Goal: Transaction & Acquisition: Purchase product/service

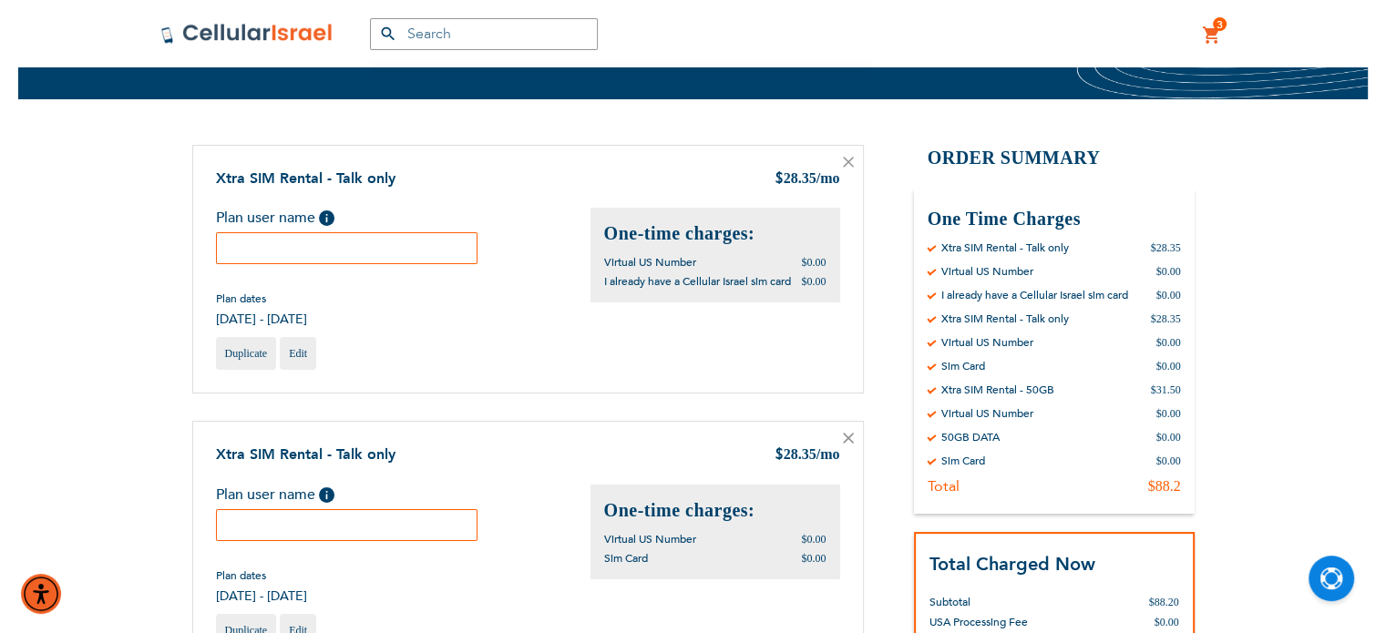
scroll to position [120, 0]
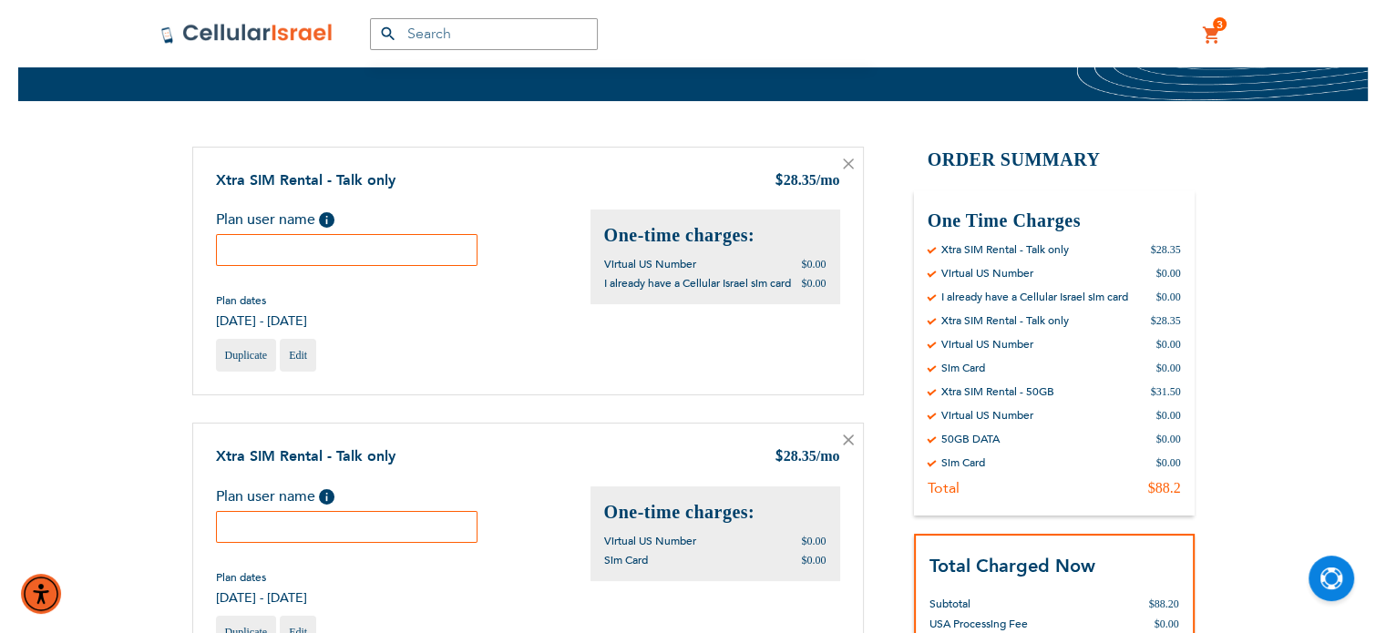
click at [385, 252] on input "text" at bounding box center [347, 250] width 262 height 32
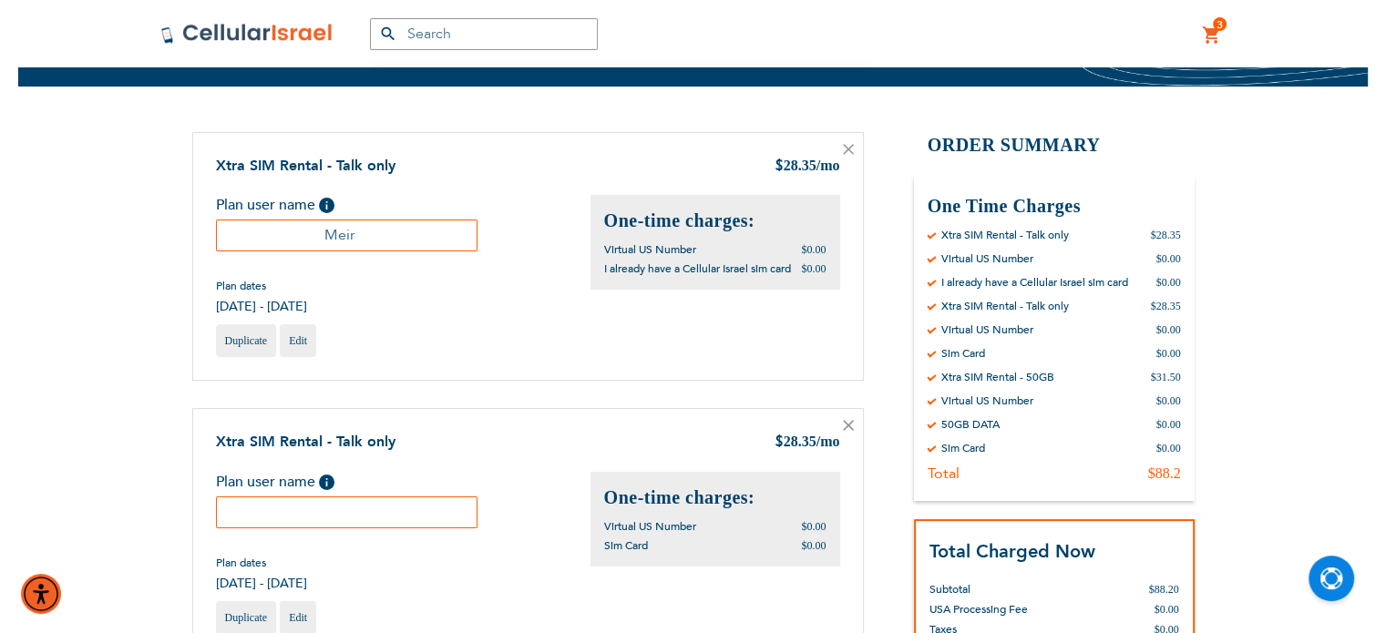
scroll to position [134, 0]
click at [332, 236] on input "Meir" at bounding box center [347, 237] width 262 height 32
paste input "ayer"
type input "Mayer"
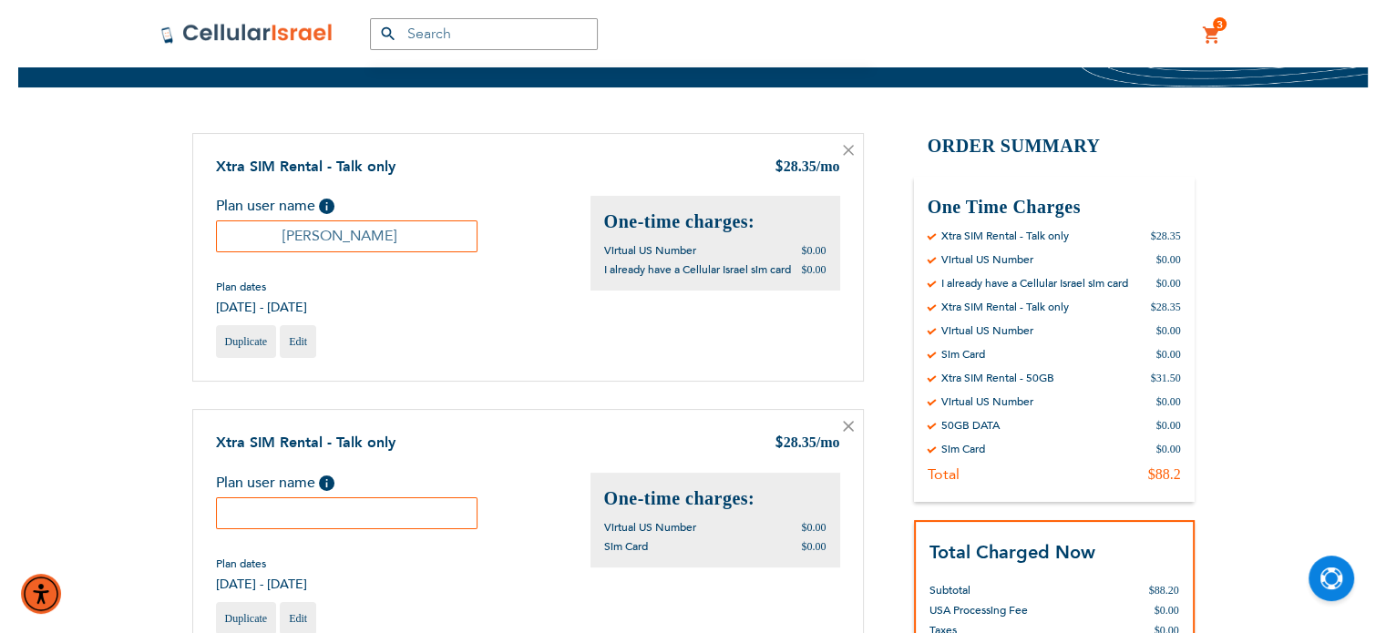
click at [344, 501] on input "text" at bounding box center [347, 514] width 262 height 32
paste input "Mayer"
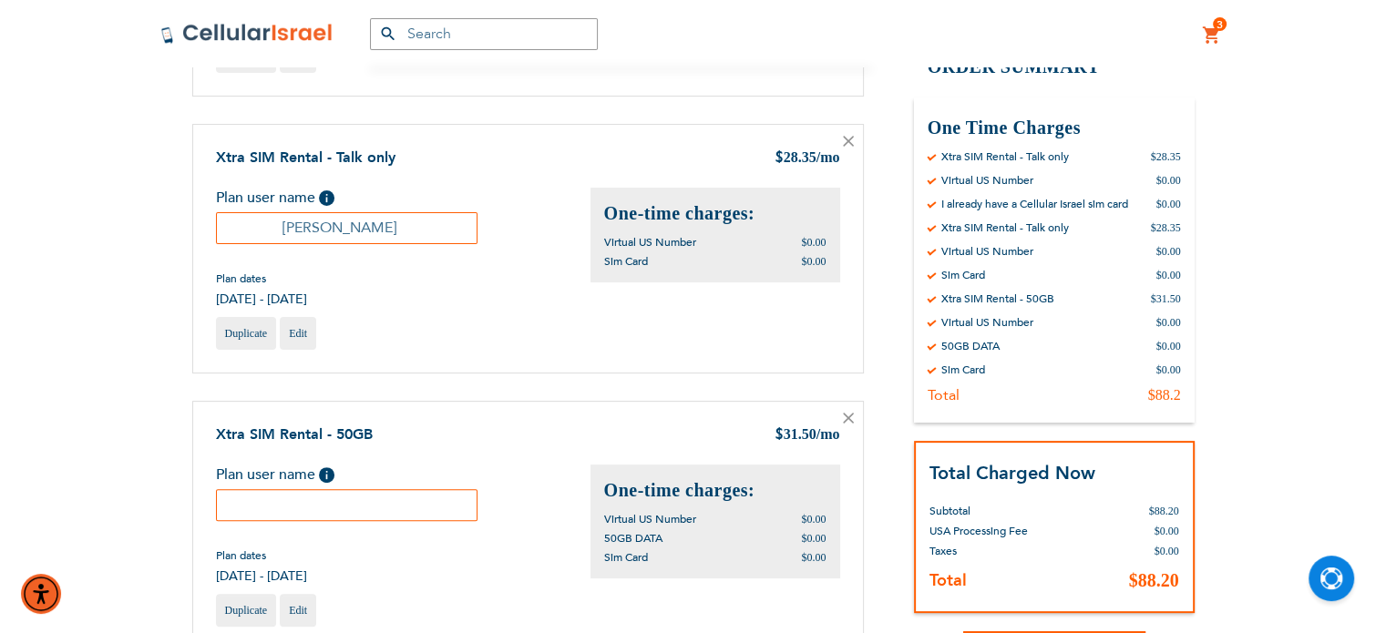
scroll to position [422, 0]
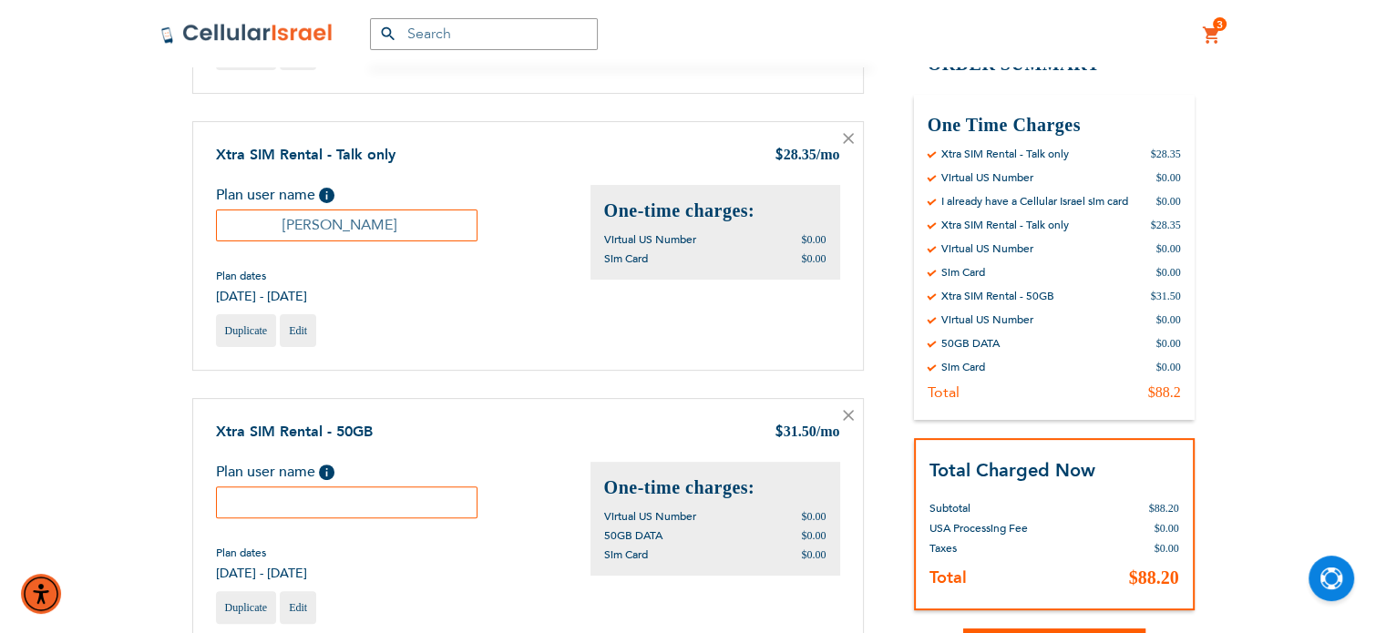
type input "Mayer"
click at [345, 508] on input "text" at bounding box center [347, 503] width 262 height 32
paste input "Mayer"
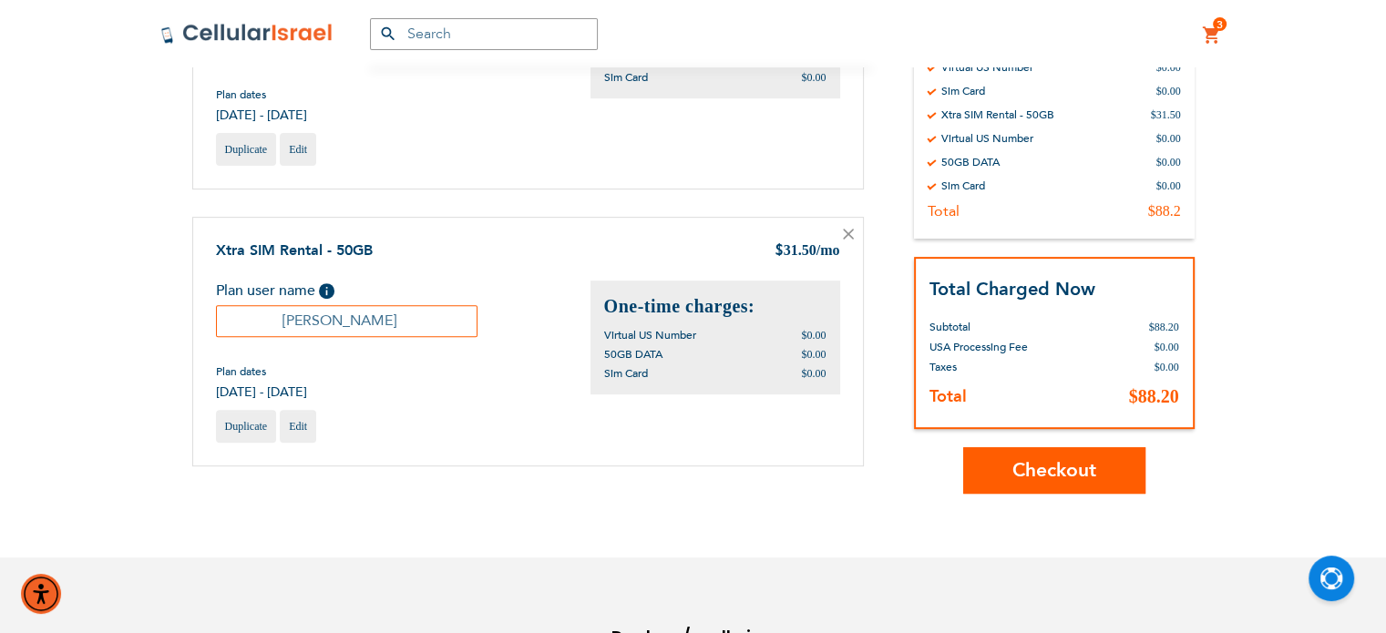
scroll to position [604, 0]
type input "Mayer"
click at [1021, 457] on span "Checkout" at bounding box center [1054, 470] width 84 height 26
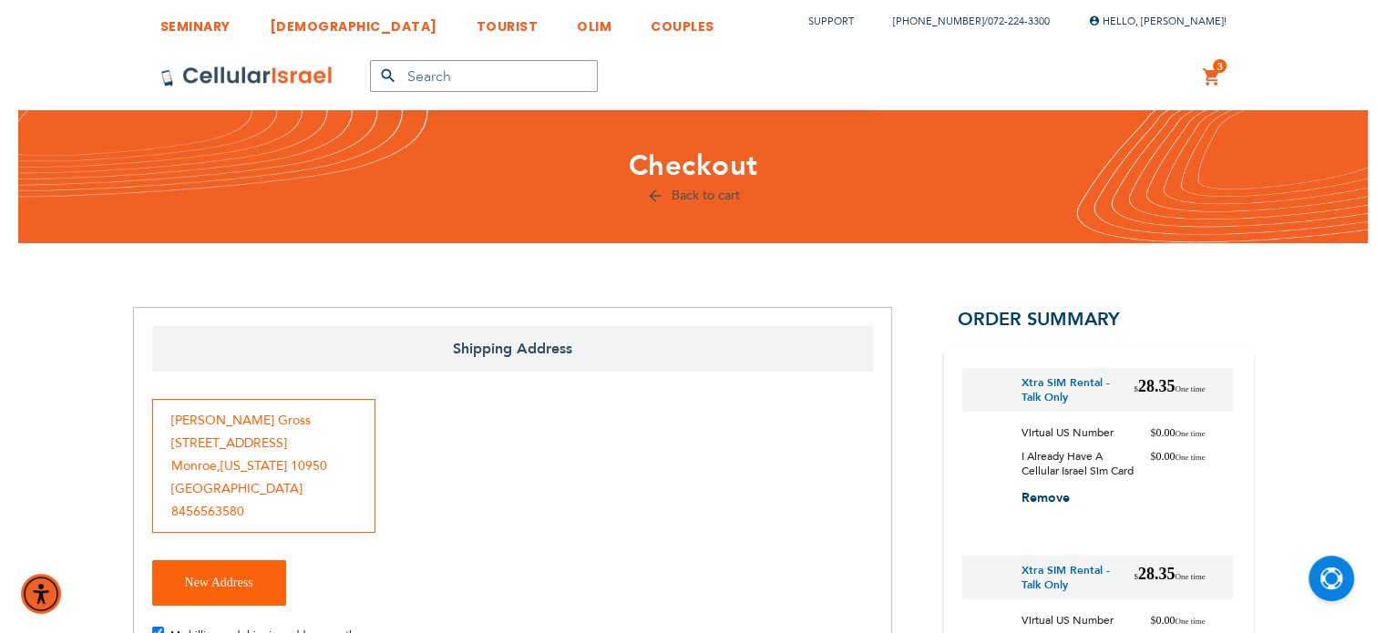
checkbox input "false"
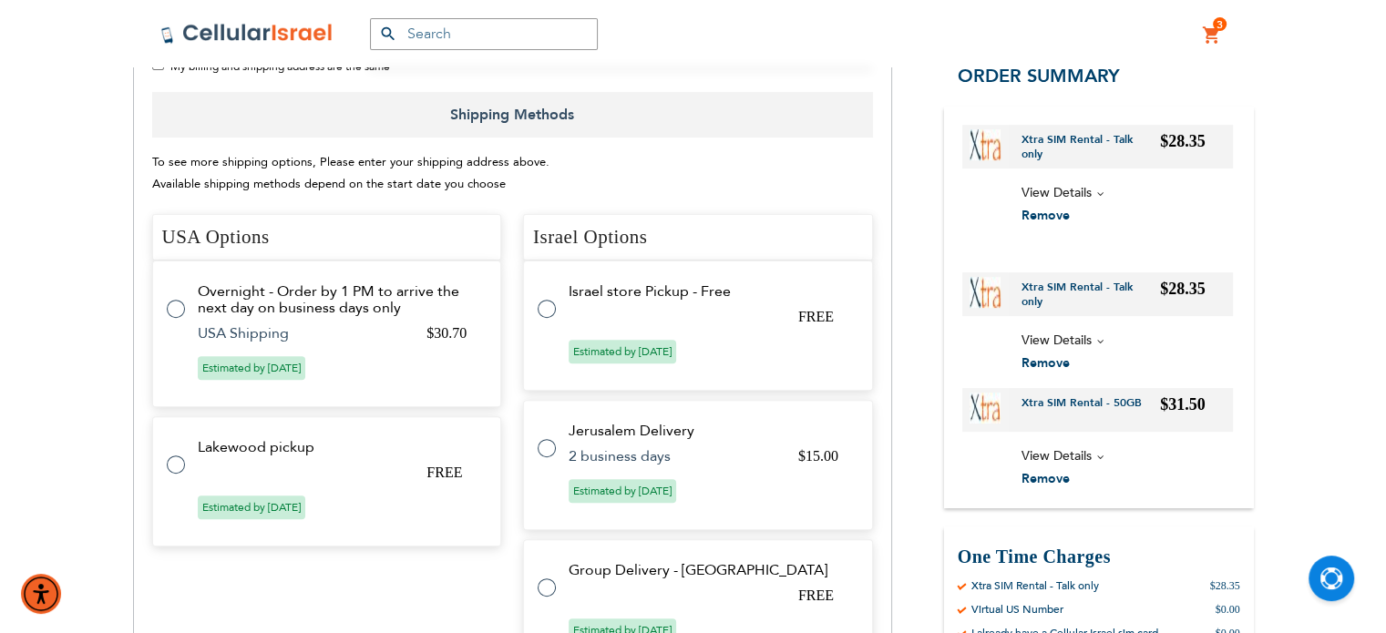
scroll to position [580, 0]
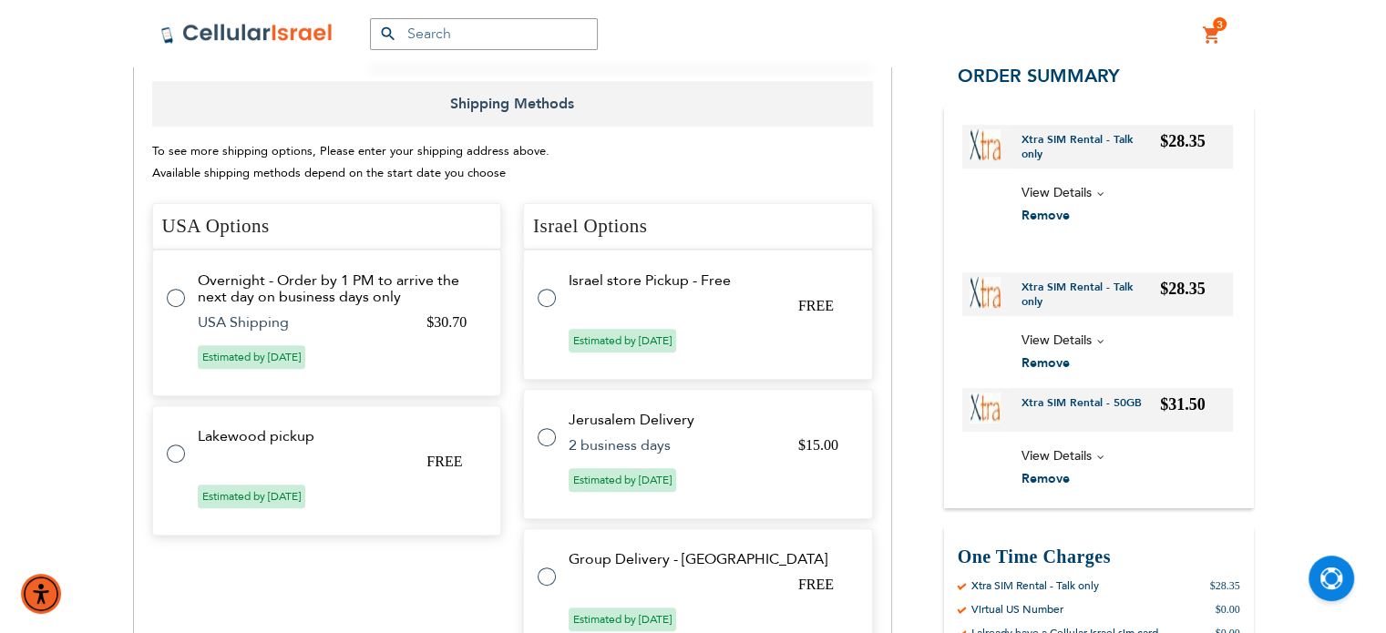
click at [542, 287] on label at bounding box center [556, 287] width 36 height 0
radio input "true"
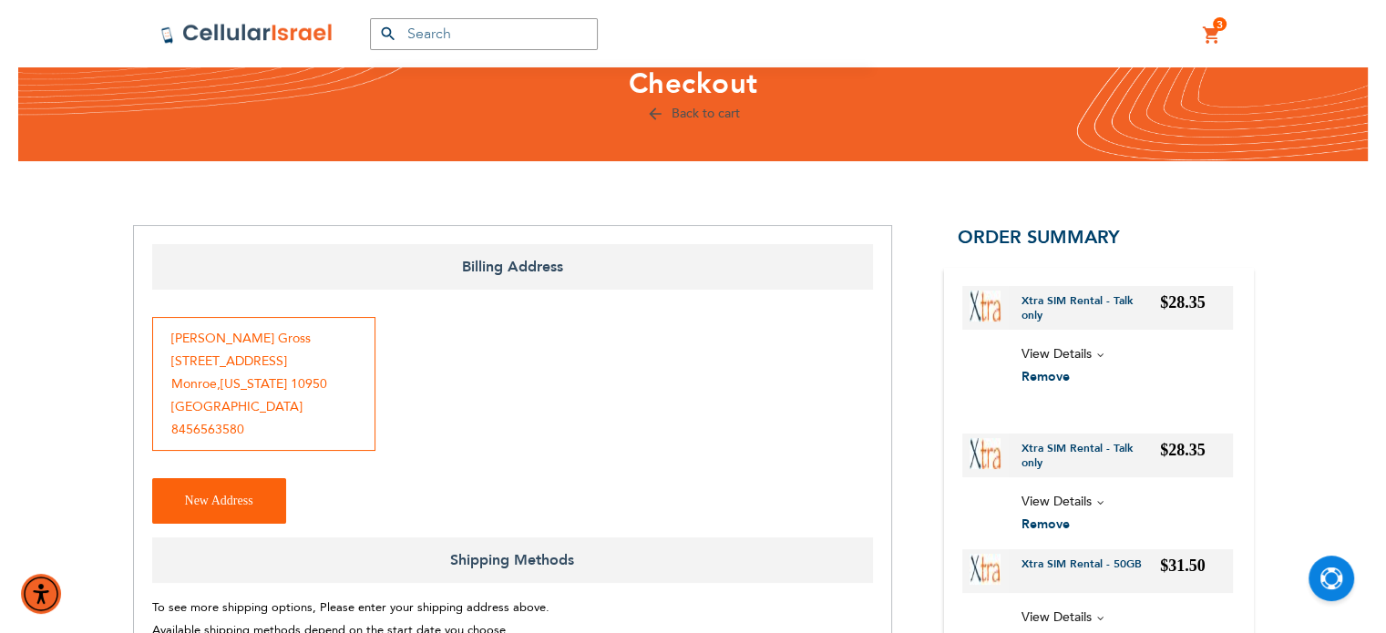
scroll to position [60, 0]
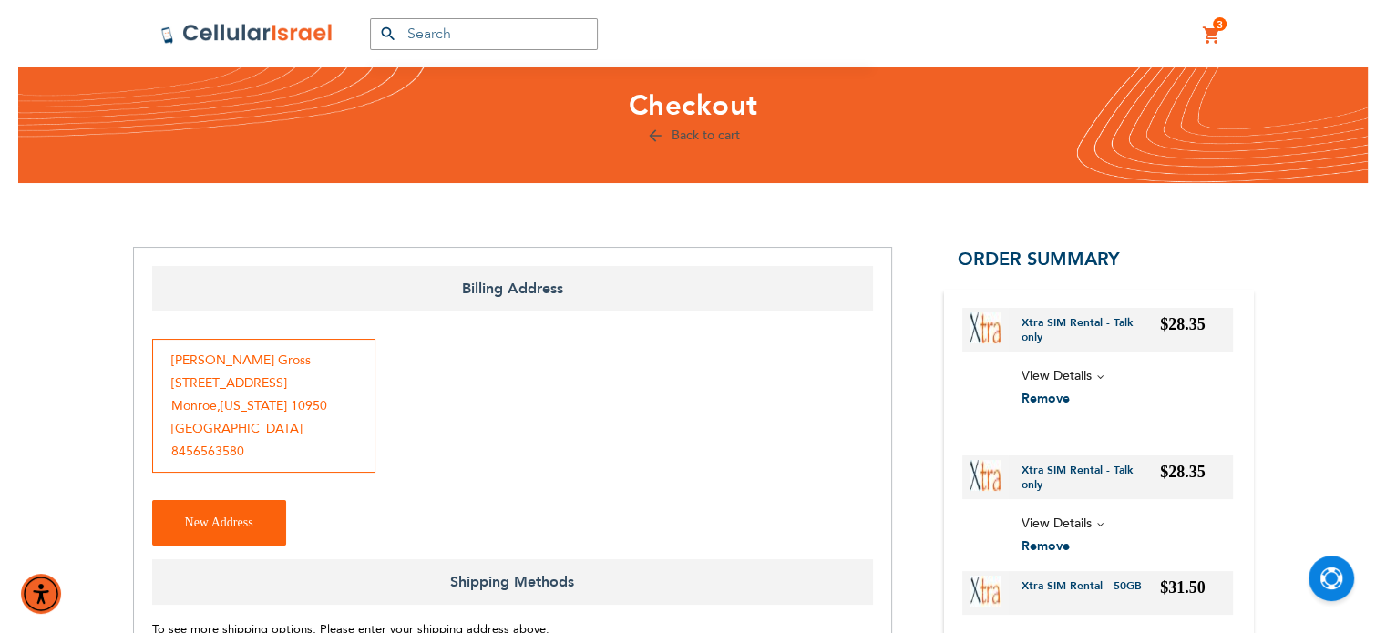
click at [210, 456] on div "[PERSON_NAME] [STREET_ADDRESS] [GEOGRAPHIC_DATA] , [US_STATE][GEOGRAPHIC_DATA] …" at bounding box center [263, 406] width 223 height 134
copy div "8456563580"
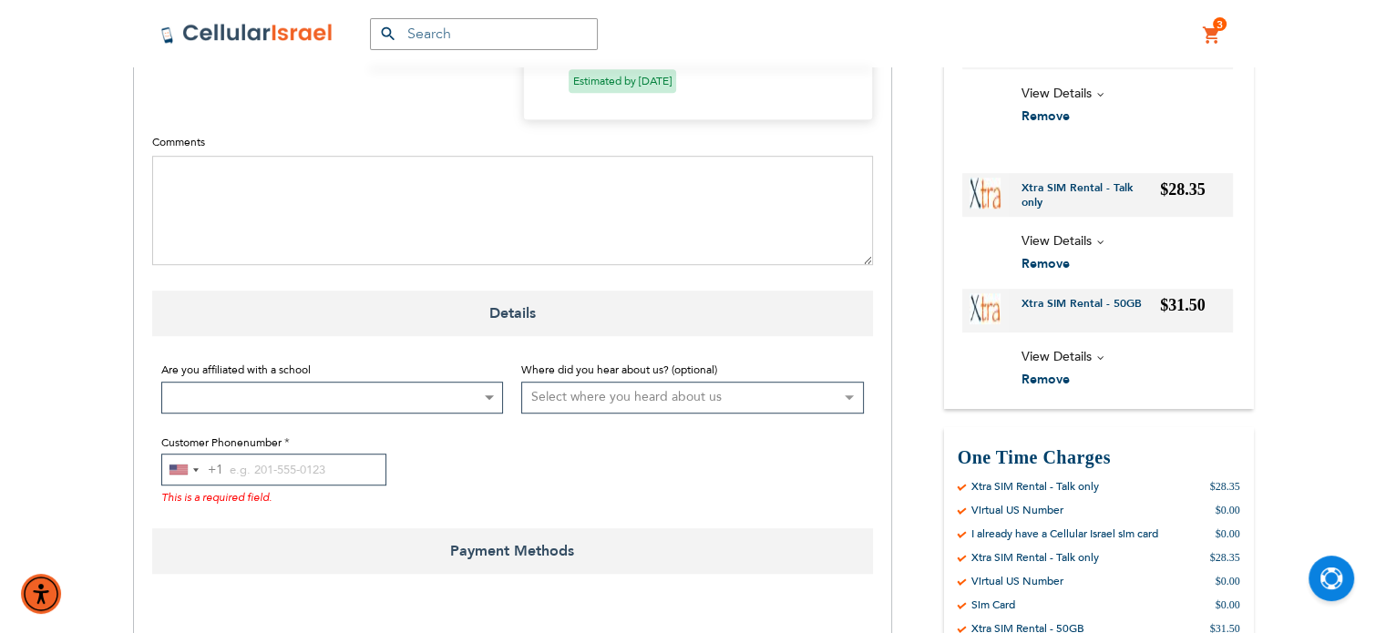
scroll to position [1079, 0]
click at [229, 470] on input "Customer Phonenumber" at bounding box center [273, 469] width 225 height 32
paste input "8456563580"
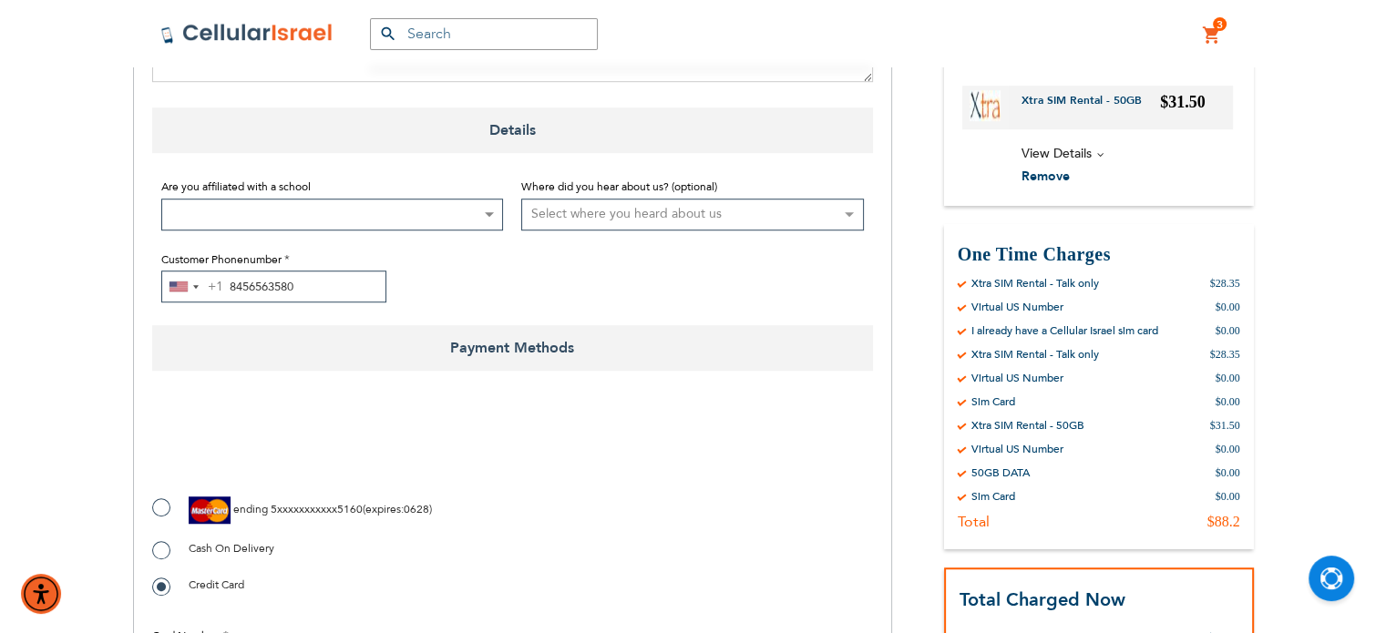
scroll to position [1268, 0]
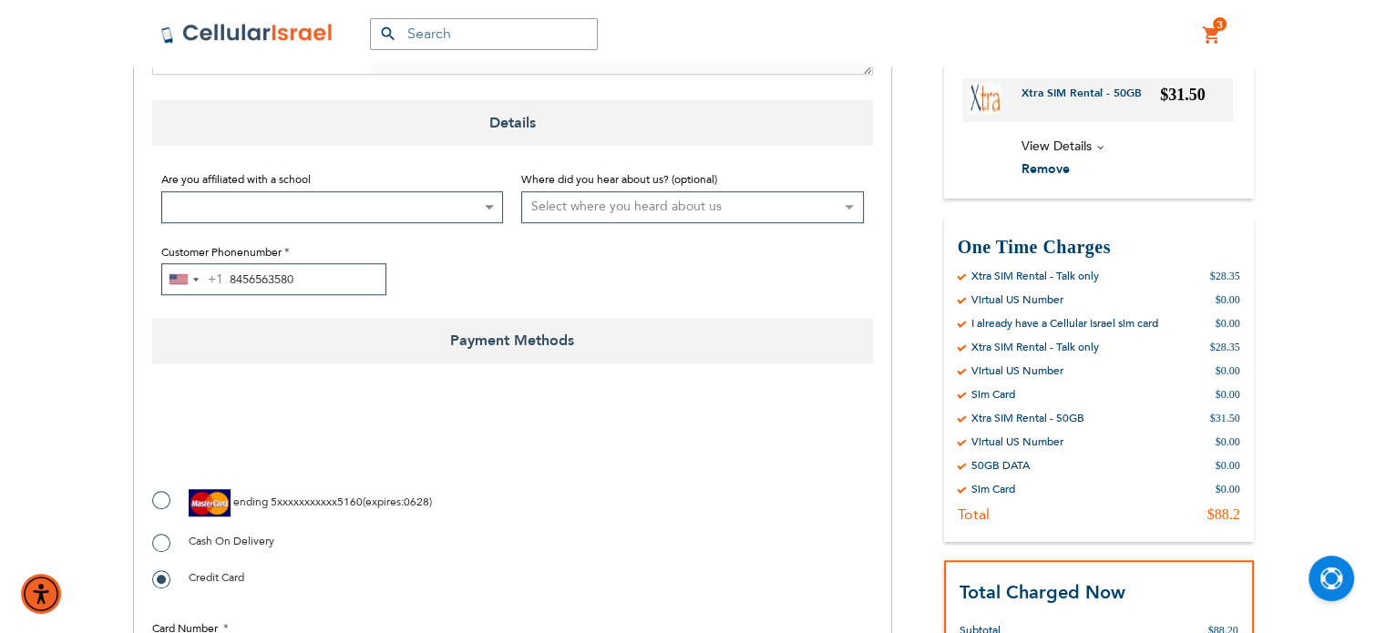
type input "8456563580"
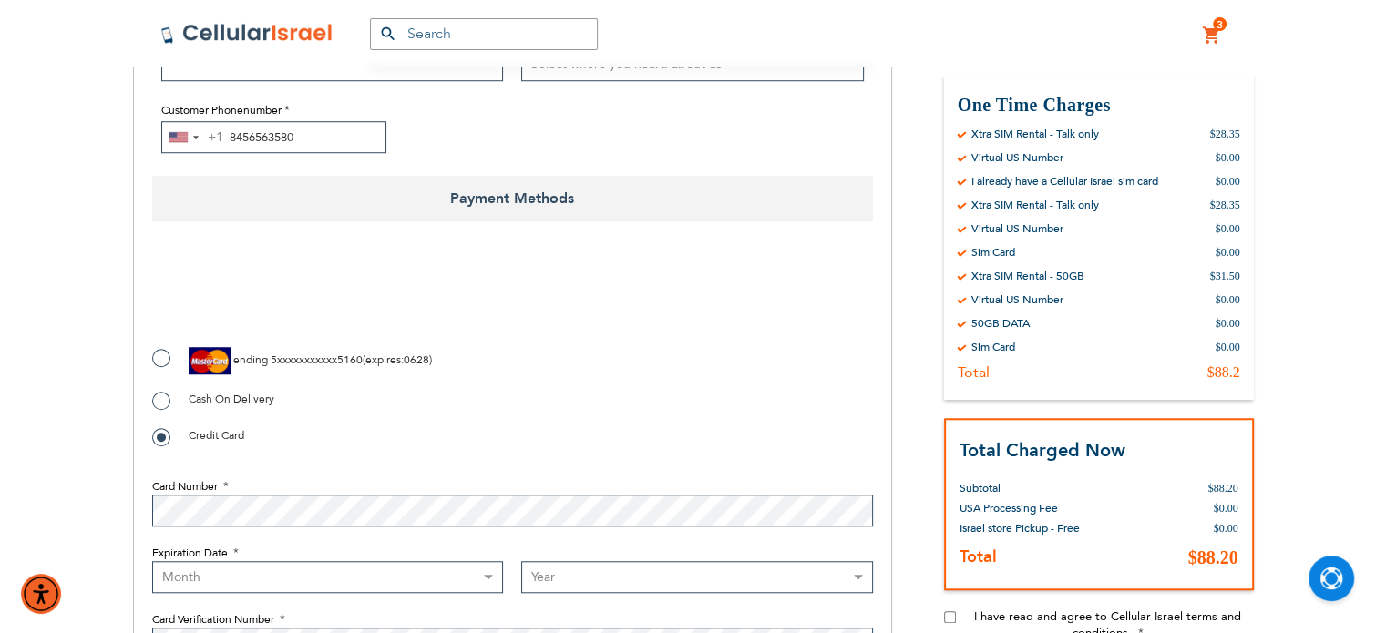
scroll to position [1422, 0]
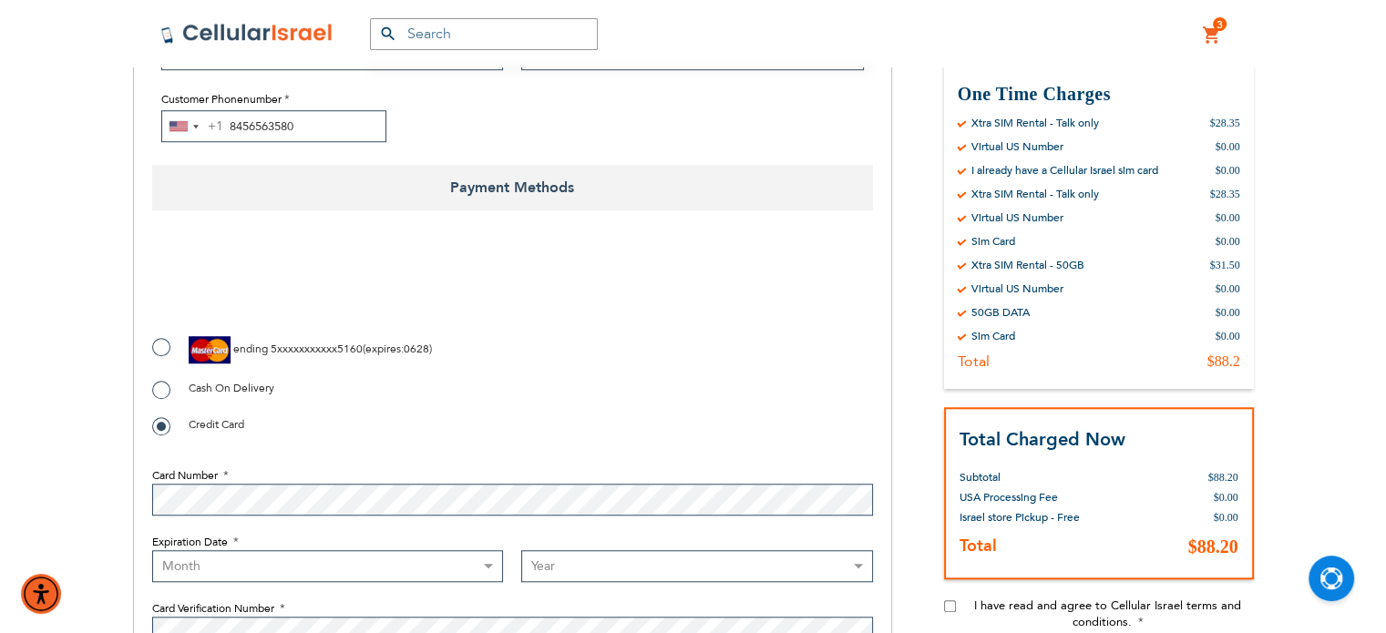
checkbox input "true"
click at [159, 342] on label "ending 5xxxxxxxxxxx5160 ( expires : 0628 )" at bounding box center [292, 349] width 280 height 27
radio input "true"
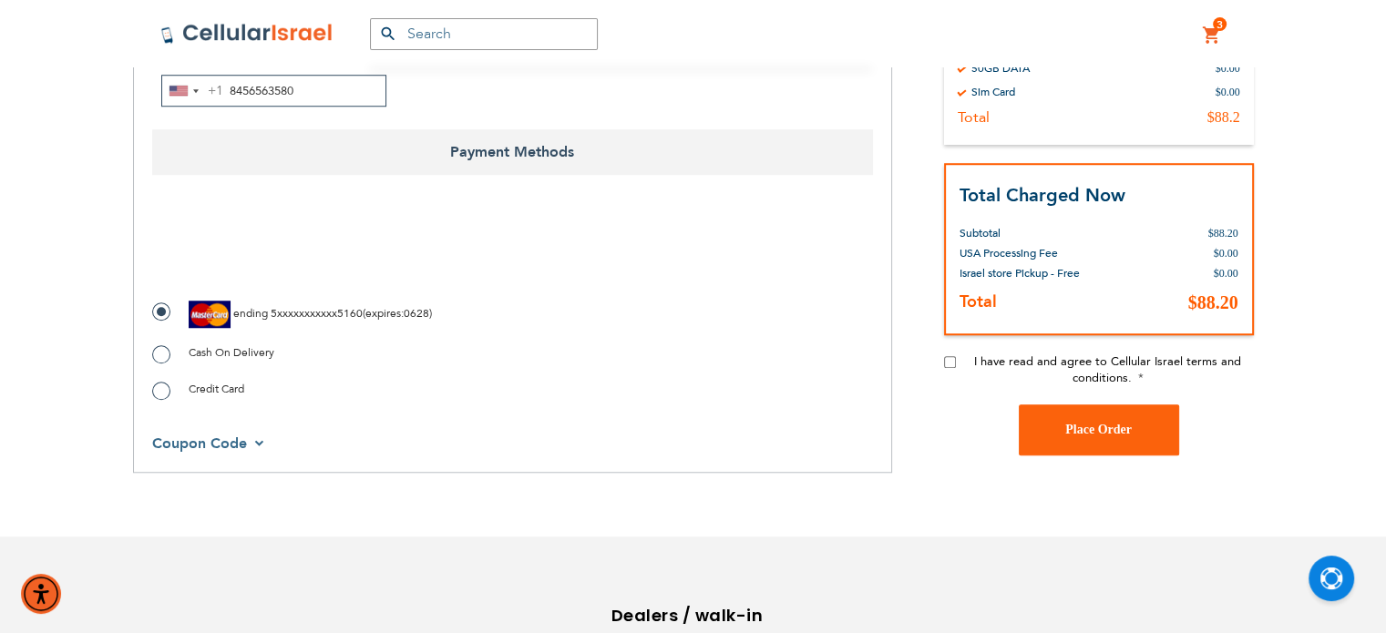
scroll to position [1460, 0]
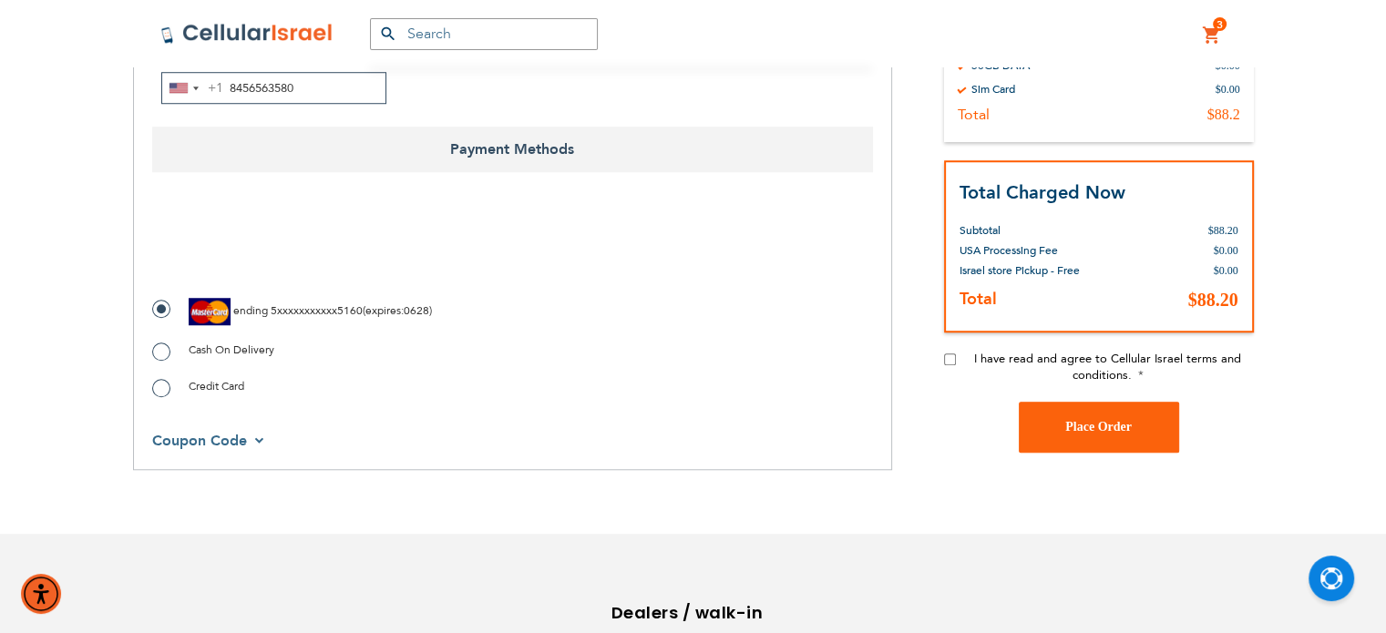
click at [949, 356] on input "I have read and agree to Cellular Israel terms and conditions." at bounding box center [950, 359] width 12 height 12
checkbox input "true"
click at [1101, 424] on span "Place Order" at bounding box center [1098, 427] width 67 height 14
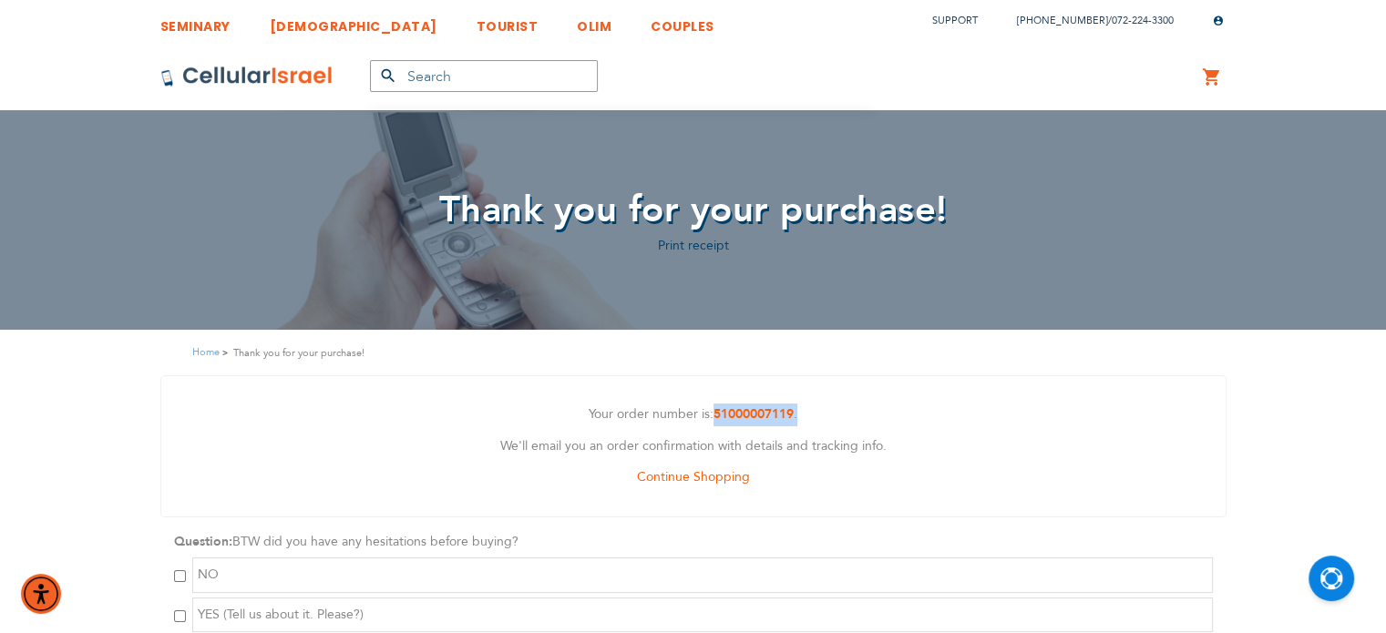
drag, startPoint x: 709, startPoint y: 413, endPoint x: 798, endPoint y: 419, distance: 89.5
click at [798, 419] on p "Your order number is: 51000007119 ." at bounding box center [693, 415] width 1037 height 23
copy p "51000007119 ."
